Goal: Information Seeking & Learning: Learn about a topic

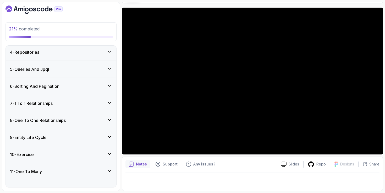
scroll to position [134, 0]
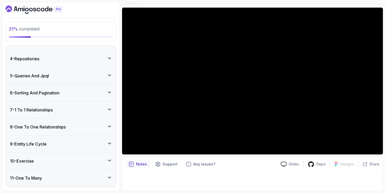
click at [80, 90] on div "6 - Sorting And Pagination" at bounding box center [61, 93] width 102 height 6
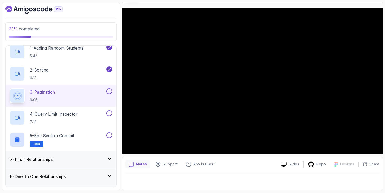
scroll to position [106, 0]
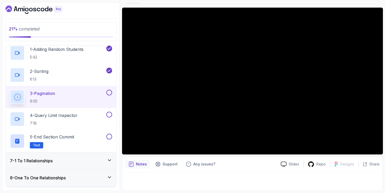
click at [88, 93] on div "3 - Pagination 9:05" at bounding box center [57, 97] width 95 height 15
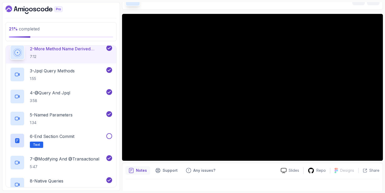
scroll to position [135, 0]
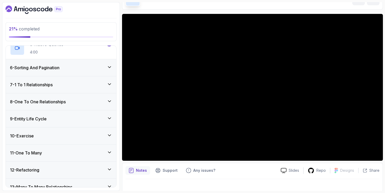
click at [83, 64] on div "6 - Sorting And Pagination" at bounding box center [61, 67] width 111 height 17
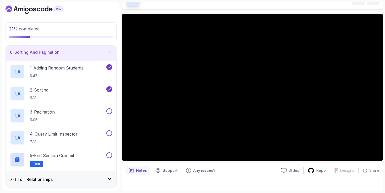
scroll to position [87, 0]
click at [81, 110] on div "3 - Pagination 9:05" at bounding box center [57, 115] width 95 height 15
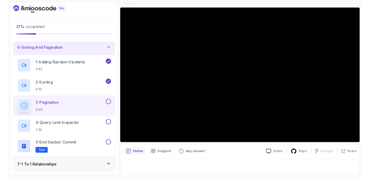
scroll to position [39, 0]
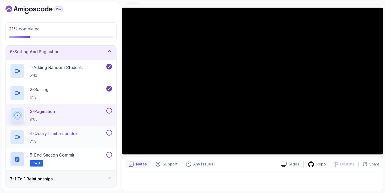
click at [78, 134] on p "4 - Query Limit Inspector" at bounding box center [54, 133] width 48 height 6
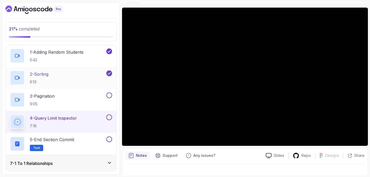
scroll to position [150, 0]
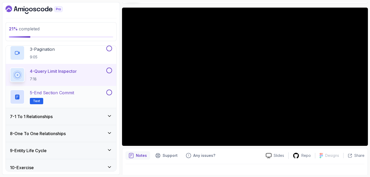
click at [70, 95] on p "5 - End Section Commit" at bounding box center [52, 93] width 44 height 6
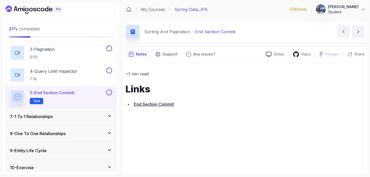
click at [161, 103] on link "End Section Commit" at bounding box center [154, 104] width 40 height 5
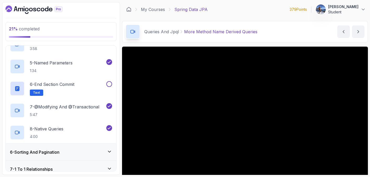
scroll to position [166, 0]
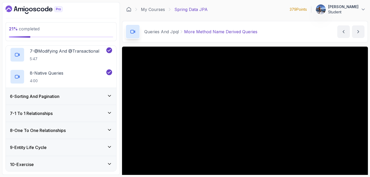
click at [69, 102] on div "6 - Sorting And Pagination" at bounding box center [61, 96] width 111 height 17
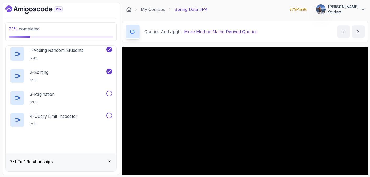
scroll to position [105, 0]
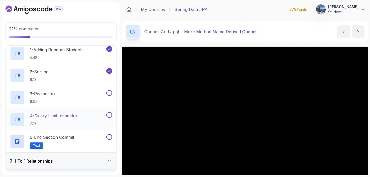
click at [68, 117] on p "4 - Query Limit Inspector" at bounding box center [54, 116] width 48 height 6
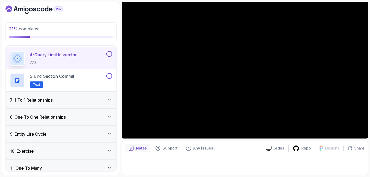
scroll to position [179, 0]
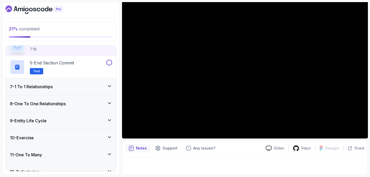
click at [73, 83] on div "7 - 1 To 1 Relationships" at bounding box center [61, 86] width 111 height 17
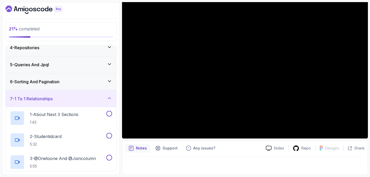
scroll to position [57, 0]
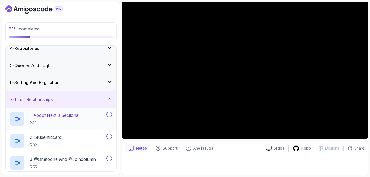
click at [53, 116] on p "1 - About Next 3 Sections" at bounding box center [54, 115] width 48 height 6
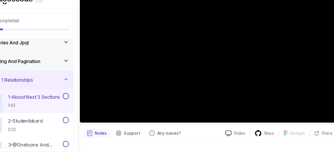
scroll to position [47, 0]
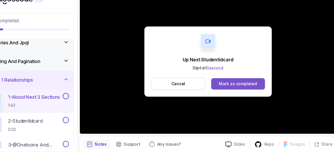
click at [245, 86] on div "Mark as completed" at bounding box center [241, 86] width 35 height 5
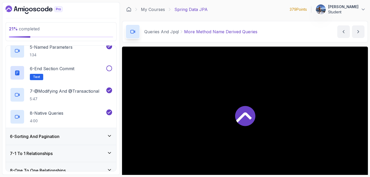
scroll to position [229, 0]
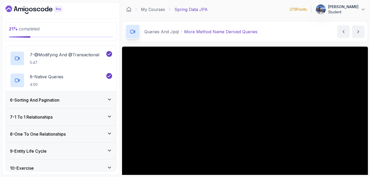
click at [63, 98] on div "6 - Sorting And Pagination" at bounding box center [61, 100] width 102 height 6
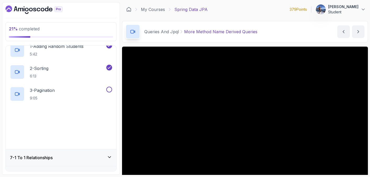
scroll to position [143, 0]
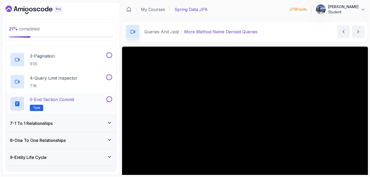
click at [59, 102] on p "5 - End Section Commit" at bounding box center [52, 99] width 44 height 6
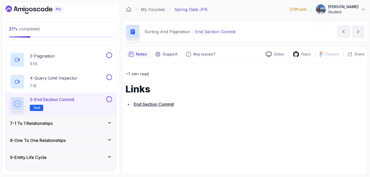
click at [141, 105] on link "End Section Commit" at bounding box center [154, 104] width 40 height 5
